Goal: Navigation & Orientation: Find specific page/section

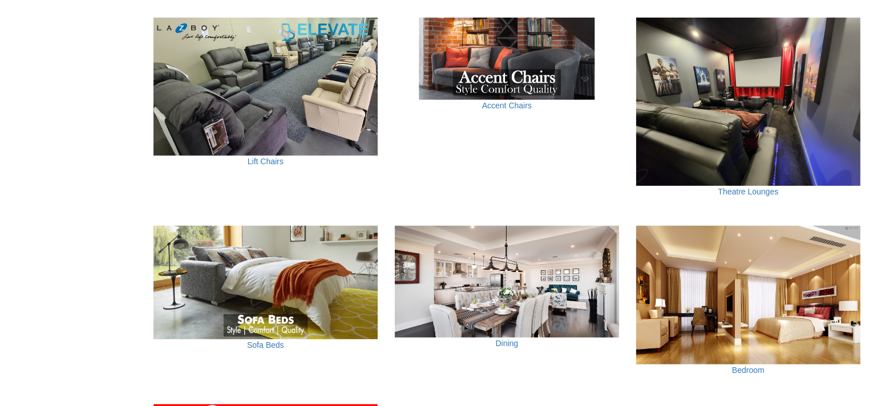
scroll to position [742, 0]
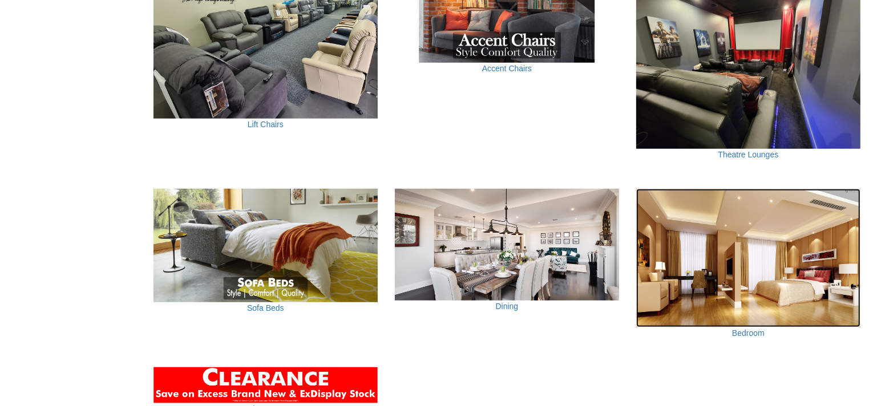
click at [742, 292] on img at bounding box center [748, 258] width 224 height 139
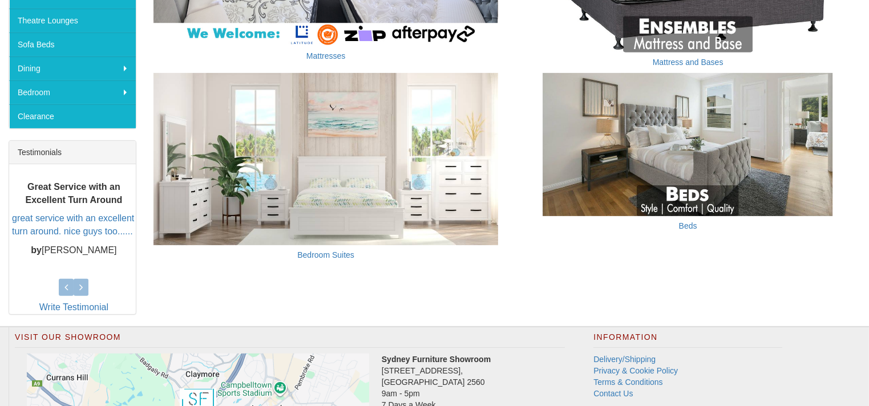
scroll to position [342, 0]
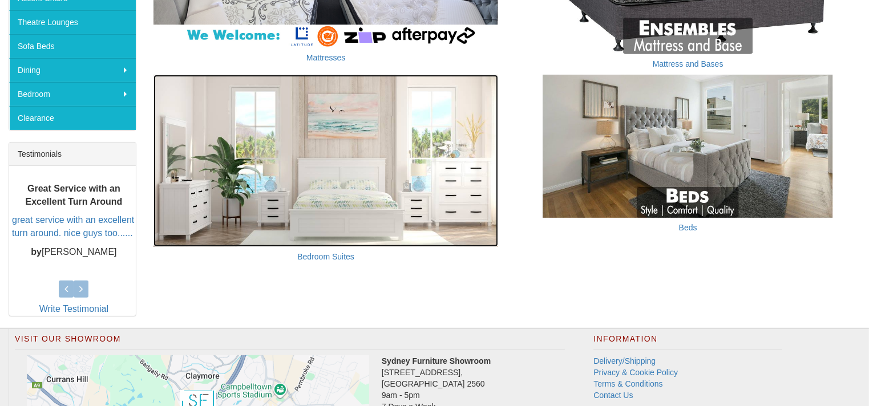
click at [269, 151] on img at bounding box center [326, 161] width 345 height 172
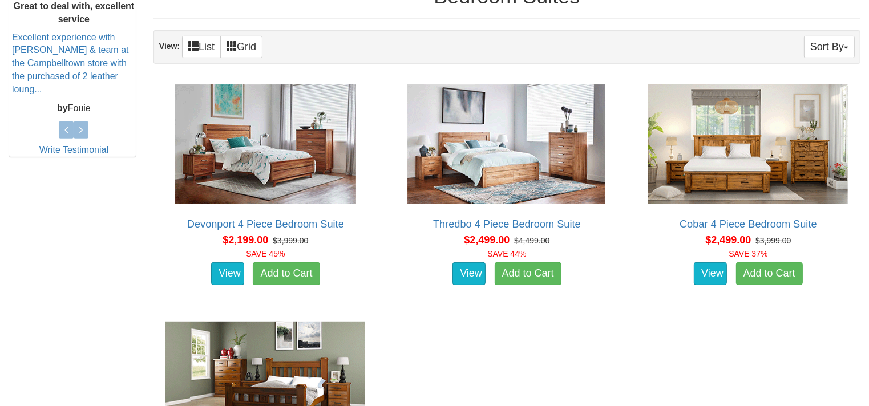
scroll to position [442, 0]
